Goal: Information Seeking & Learning: Learn about a topic

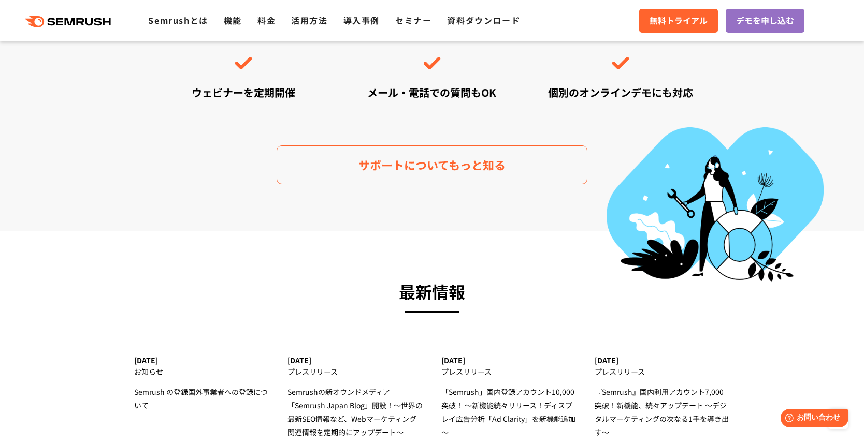
scroll to position [3159, 0]
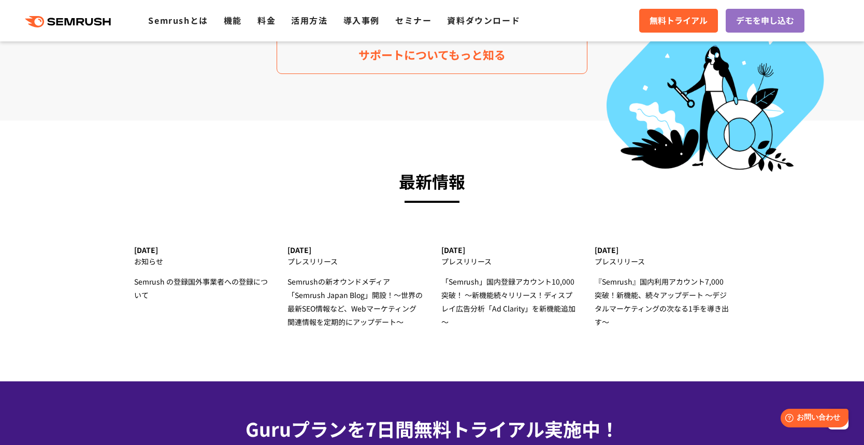
click at [247, 25] on ul "Semrushとは 機能 料金 活用方法 導入事例 セミナー 資料ダウンロード" at bounding box center [341, 20] width 387 height 13
click at [232, 20] on link "機能" at bounding box center [233, 20] width 18 height 12
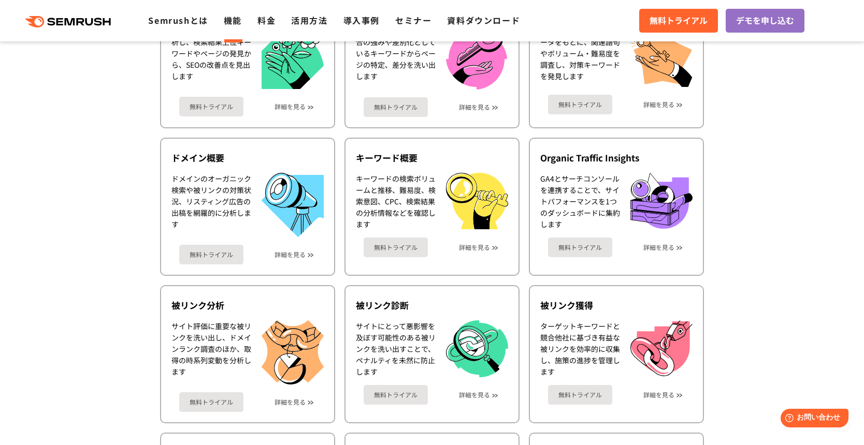
scroll to position [363, 0]
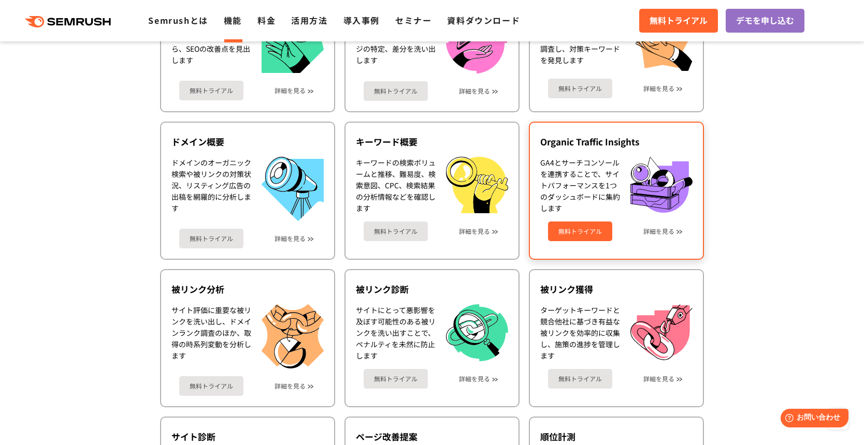
click at [653, 193] on img at bounding box center [661, 185] width 62 height 56
click at [666, 236] on div "無料トライアル 詳細を見る" at bounding box center [616, 227] width 152 height 27
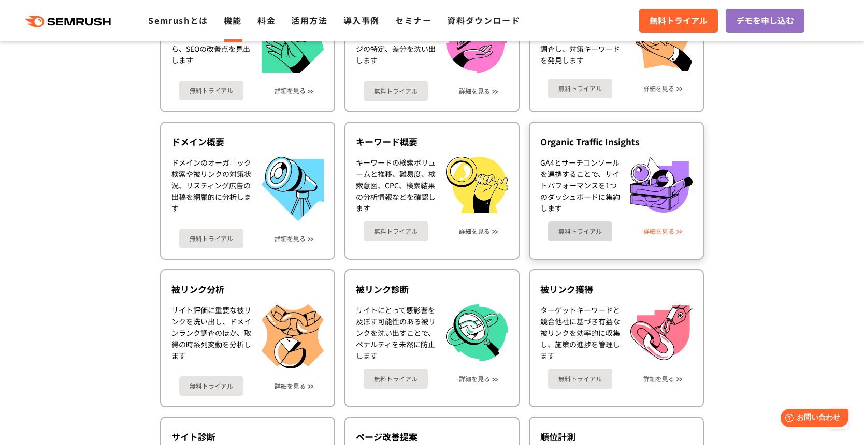
click at [666, 234] on link "詳細を見る" at bounding box center [658, 231] width 31 height 7
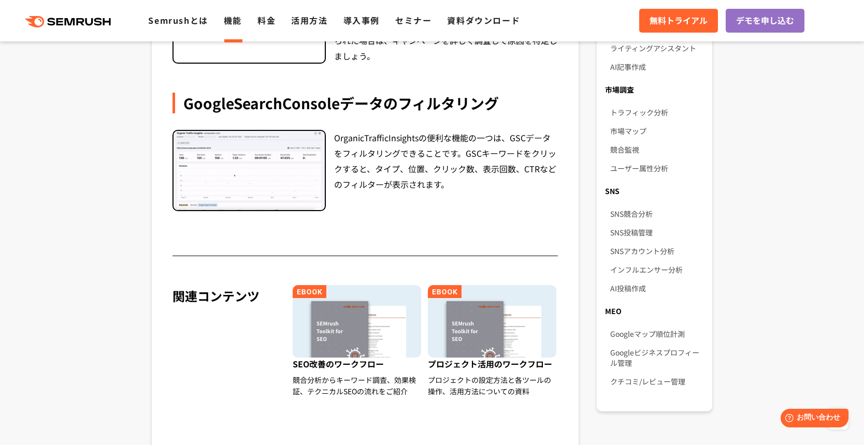
scroll to position [932, 0]
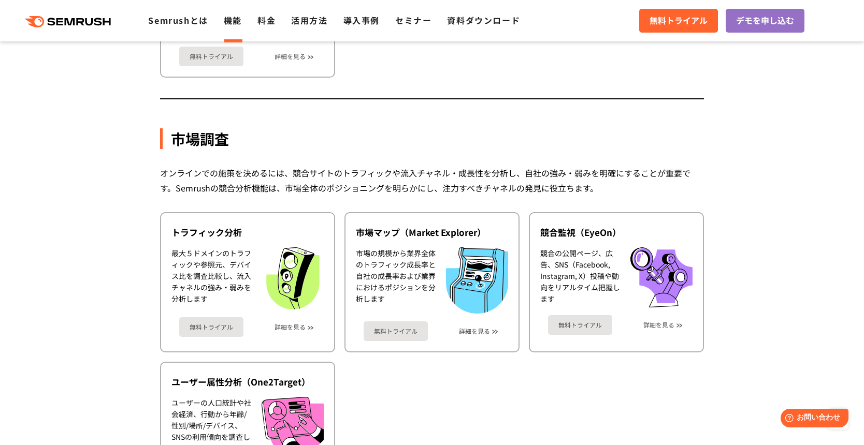
scroll to position [1761, 0]
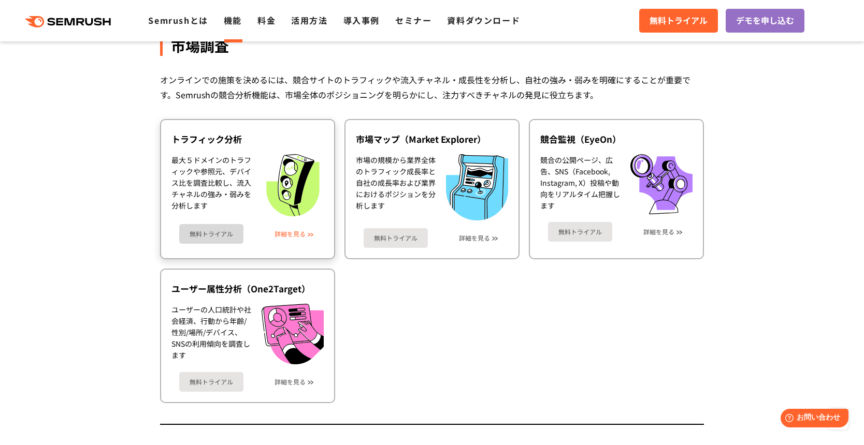
click at [297, 235] on link "詳細を見る" at bounding box center [289, 233] width 31 height 7
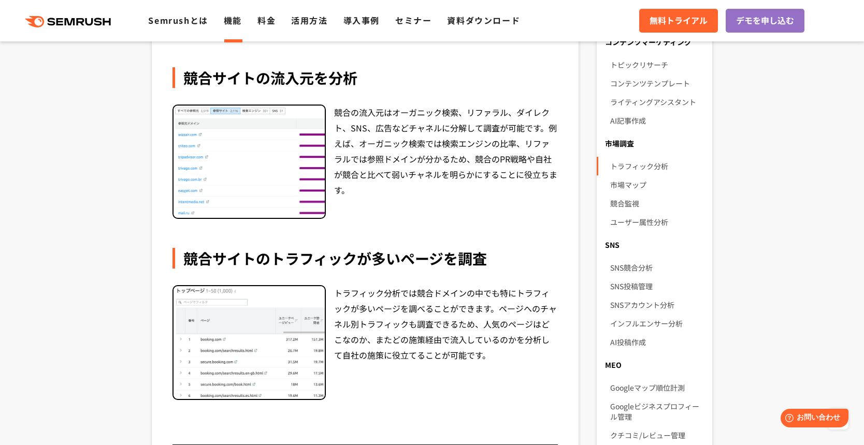
scroll to position [414, 0]
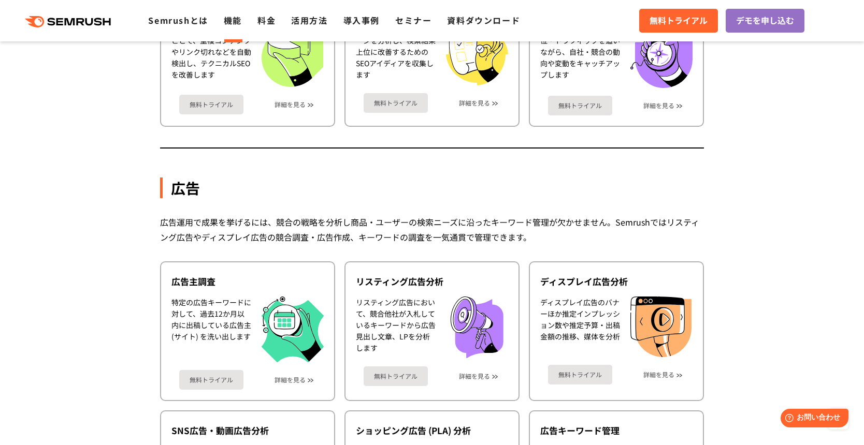
scroll to position [791, 0]
drag, startPoint x: 0, startPoint y: 0, endPoint x: 418, endPoint y: 230, distance: 477.7
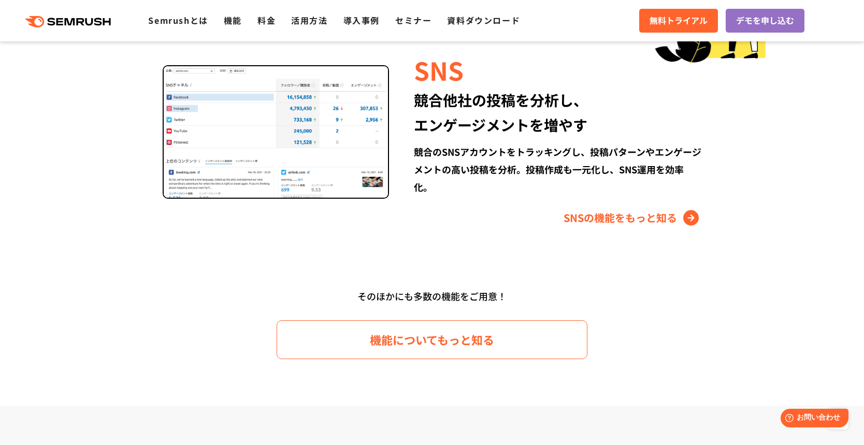
scroll to position [1274, 0]
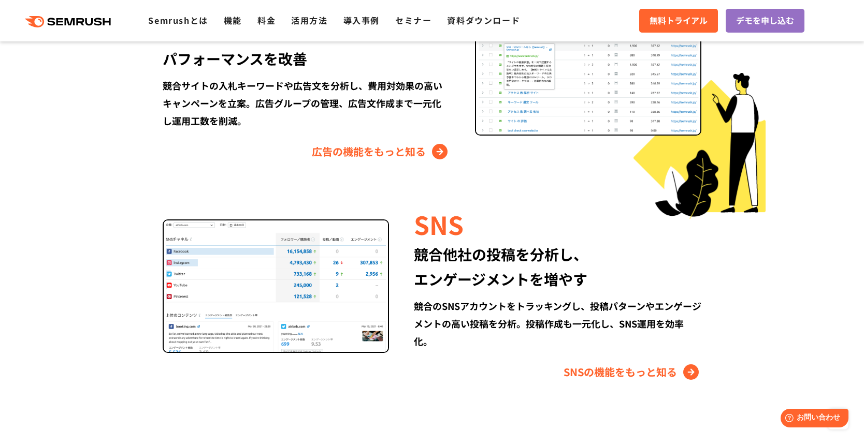
click at [93, 20] on icon at bounding box center [90, 22] width 8 height 8
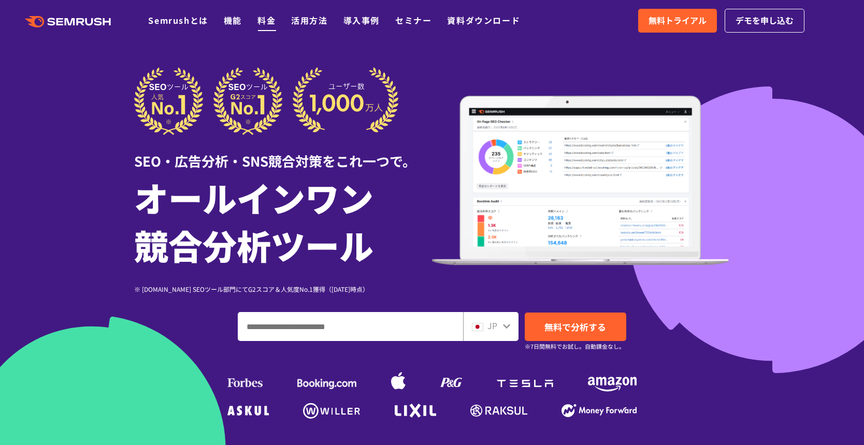
click at [260, 22] on link "料金" at bounding box center [266, 20] width 18 height 12
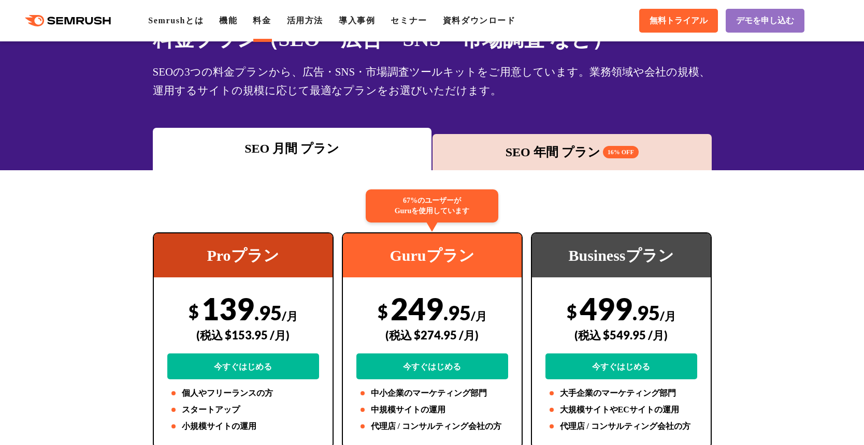
scroll to position [104, 0]
